Goal: Information Seeking & Learning: Learn about a topic

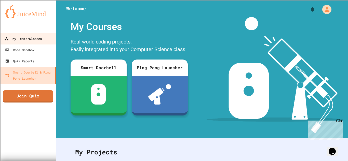
click at [12, 40] on div "My Teams/Classes" at bounding box center [22, 39] width 37 height 6
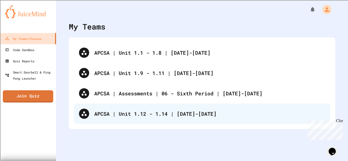
click at [156, 115] on div "APCSA | Unit 1.12 - 1.14 | [DATE]-[DATE]" at bounding box center [209, 114] width 231 height 8
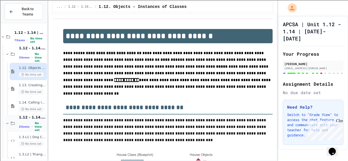
click at [25, 128] on span "2 items" at bounding box center [24, 126] width 11 height 3
click at [26, 137] on span "1.12 - 1.14. | Practice Labs" at bounding box center [32, 134] width 27 height 5
click at [30, 124] on div "2 items • No time set" at bounding box center [32, 127] width 27 height 10
click at [28, 66] on span "1.12. Objects - Instances of Classes" at bounding box center [32, 68] width 27 height 4
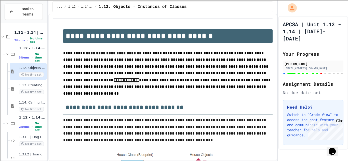
click at [143, 83] on p "**********" at bounding box center [167, 73] width 209 height 47
click at [24, 104] on span "1.14. Calling Instance Methods" at bounding box center [32, 103] width 27 height 4
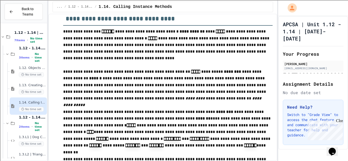
scroll to position [3727, 0]
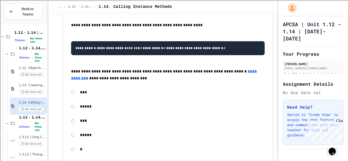
click at [271, 61] on div "**********" at bounding box center [167, 45] width 209 height 266
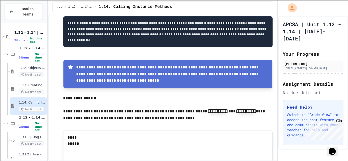
scroll to position [4018, 0]
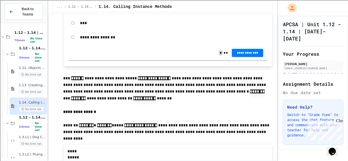
scroll to position [4059, 0]
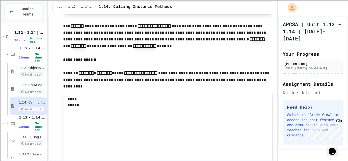
scroll to position [4120, 0]
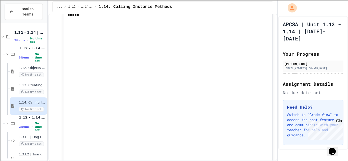
scroll to position [4201, 0]
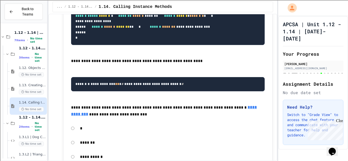
scroll to position [5982, 0]
